Goal: Task Accomplishment & Management: Complete application form

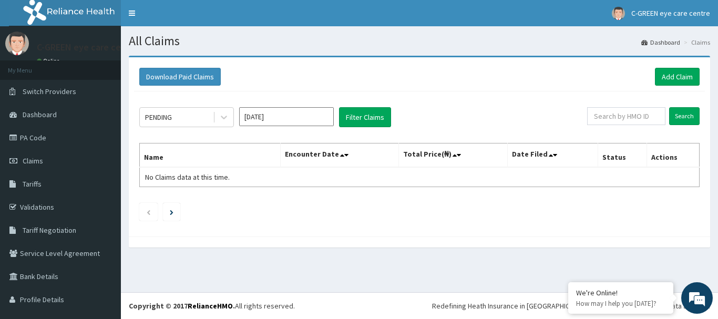
click at [469, 237] on div at bounding box center [419, 241] width 581 height 11
click at [471, 76] on div "Download Paid Claims Add Claim" at bounding box center [419, 77] width 560 height 18
click at [29, 132] on link "PA Code" at bounding box center [60, 137] width 121 height 23
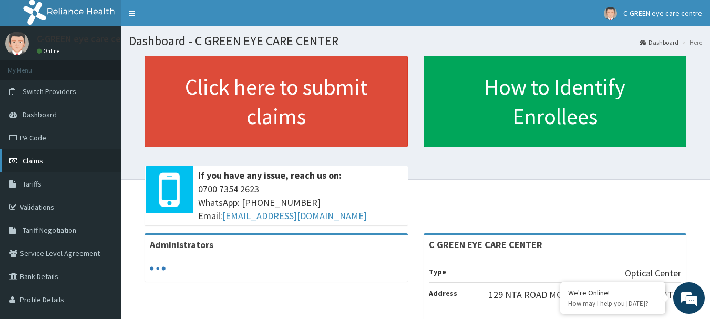
click at [37, 162] on span "Claims" at bounding box center [33, 160] width 20 height 9
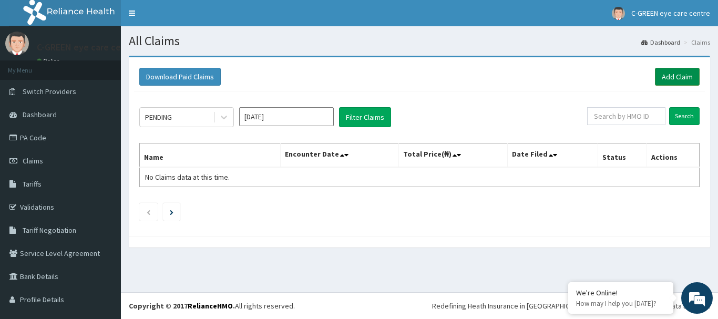
click at [673, 78] on link "Add Claim" at bounding box center [677, 77] width 45 height 18
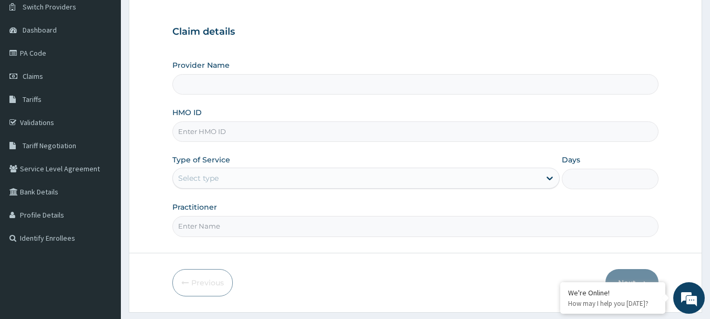
scroll to position [113, 0]
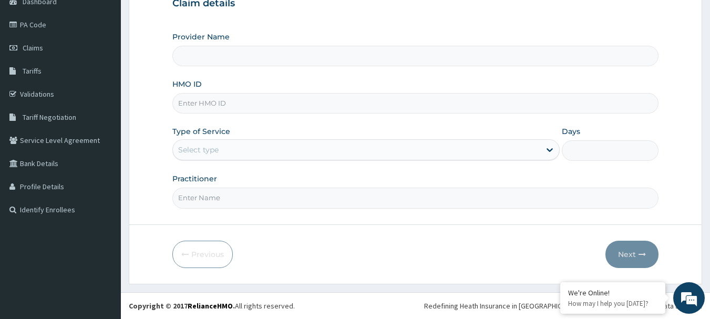
type input "C GREEN EYE CARE CENTER"
click at [214, 100] on input "HMO ID" at bounding box center [415, 103] width 487 height 20
type input "UPC/10150/A"
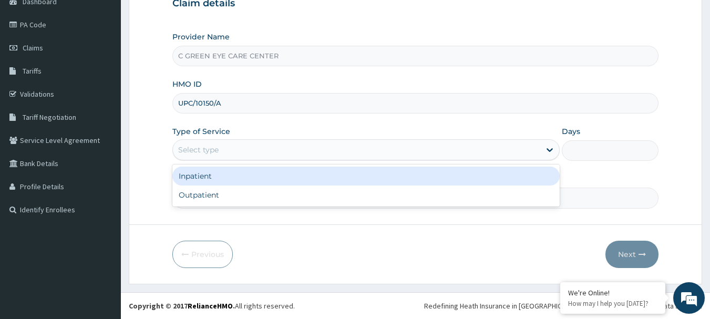
click at [194, 193] on div "Outpatient" at bounding box center [365, 195] width 387 height 19
type input "1"
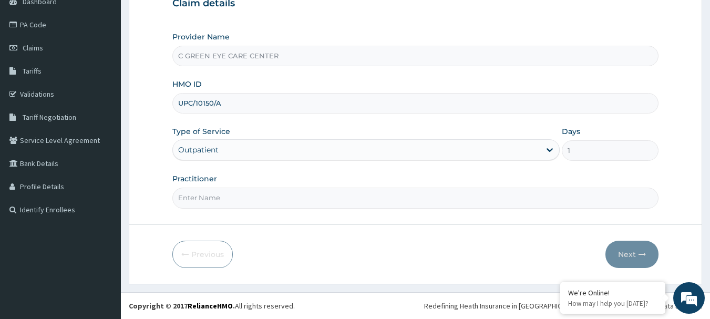
click at [240, 201] on input "Practitioner" at bounding box center [415, 198] width 487 height 20
type input "DR OZO"
click at [634, 249] on button "Next" at bounding box center [631, 254] width 53 height 27
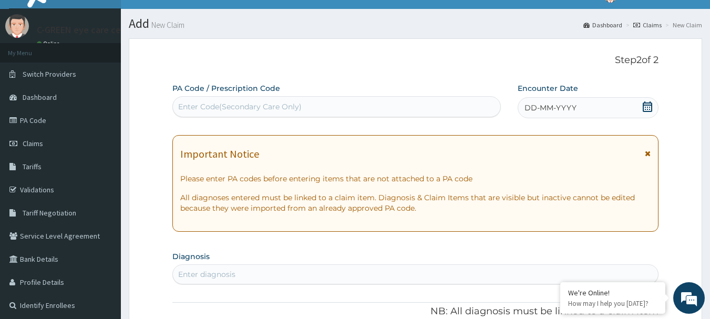
scroll to position [15, 0]
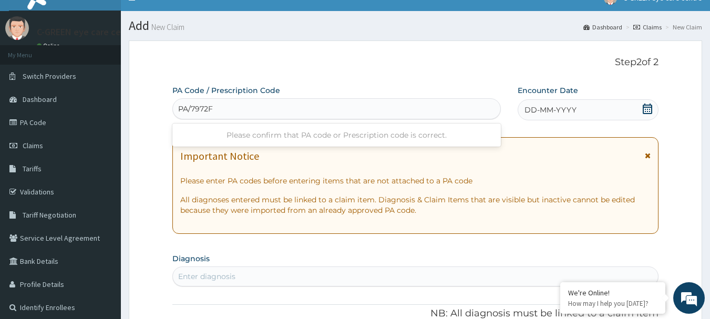
type input "PA/7972F8"
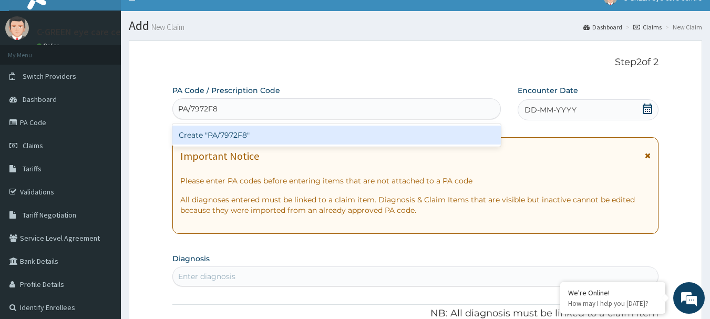
click at [255, 130] on div "Create "PA/7972F8"" at bounding box center [336, 135] width 329 height 19
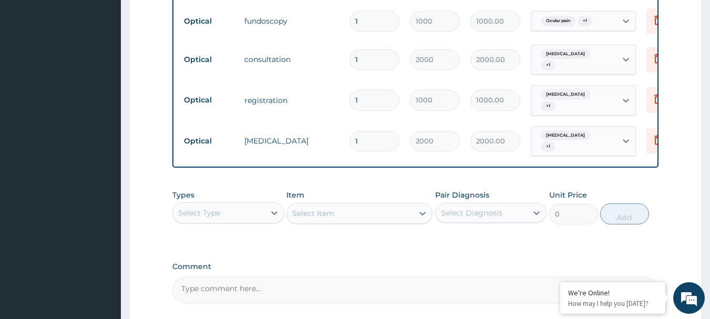
scroll to position [687, 0]
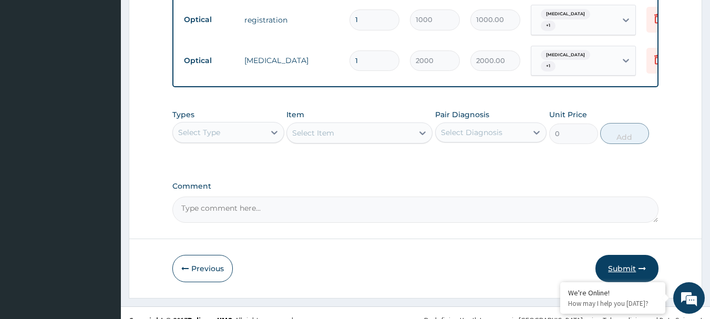
click at [631, 260] on button "Submit" at bounding box center [626, 268] width 63 height 27
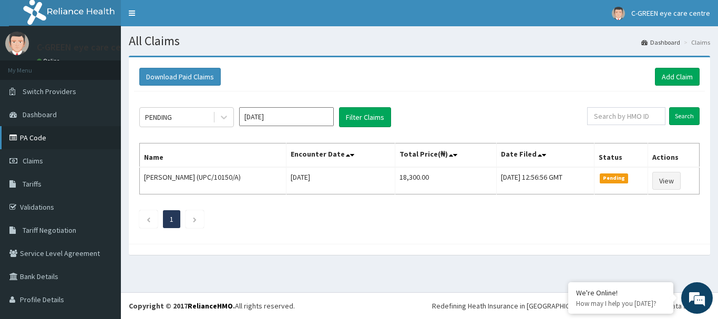
click at [33, 131] on link "PA Code" at bounding box center [60, 137] width 121 height 23
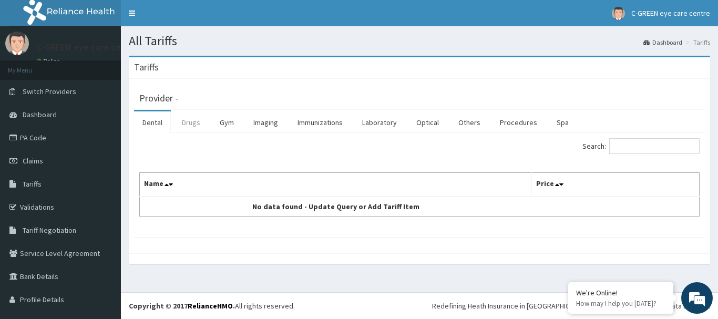
click at [192, 121] on link "Drugs" at bounding box center [190, 122] width 35 height 22
